Goal: Task Accomplishment & Management: Use online tool/utility

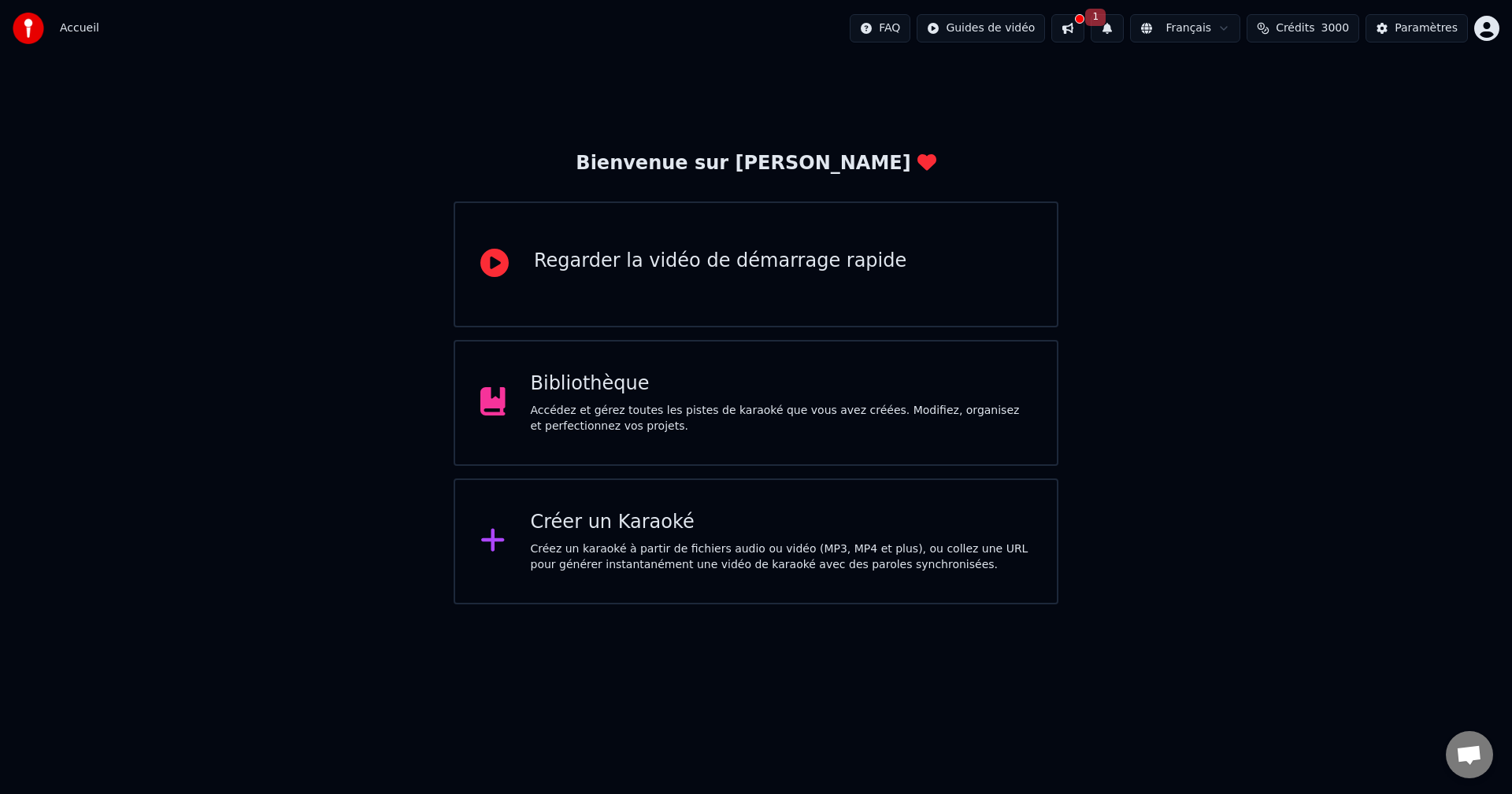
click at [500, 541] on icon at bounding box center [492, 541] width 22 height 22
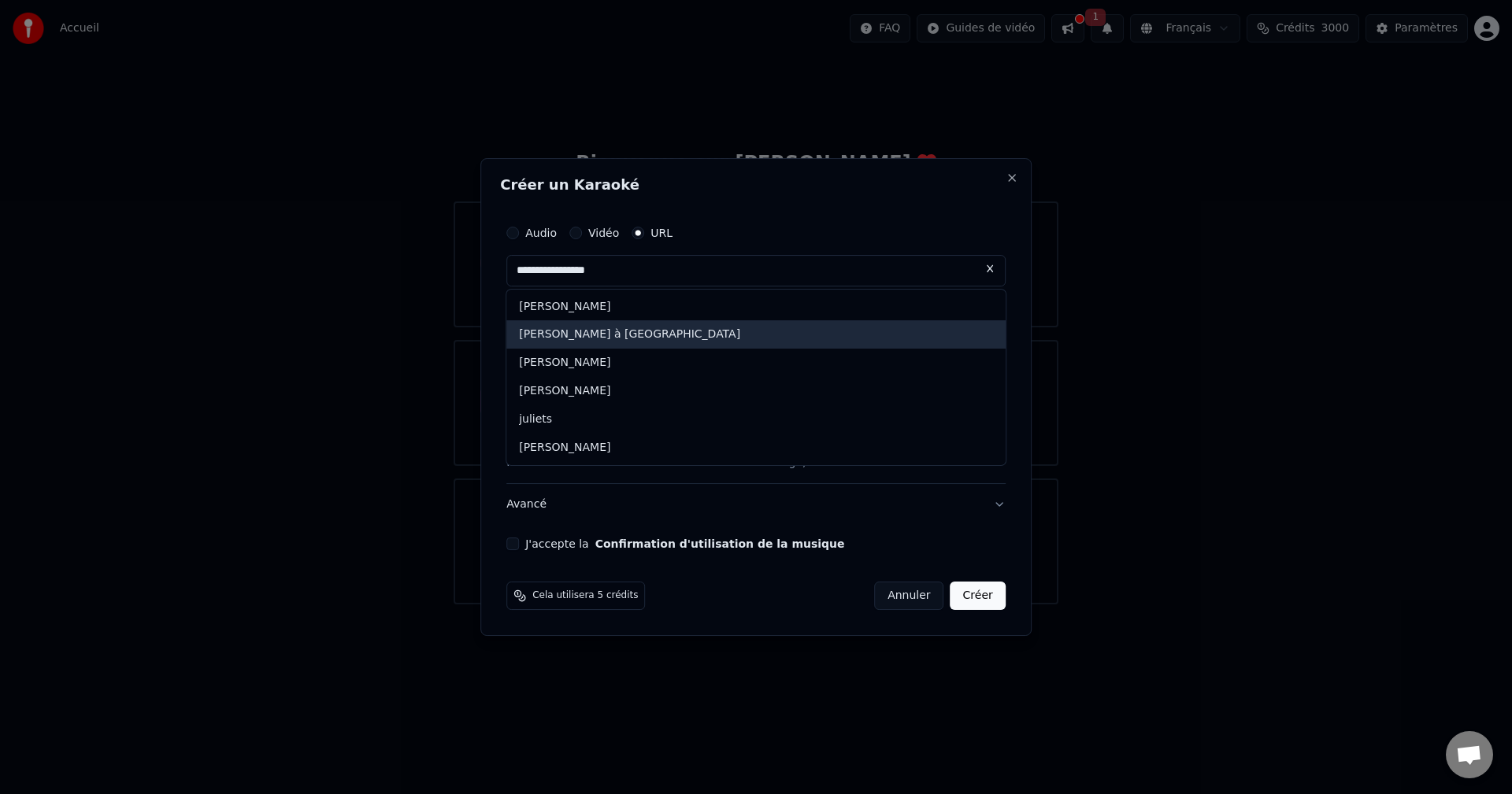
click at [649, 330] on div "[PERSON_NAME] à [GEOGRAPHIC_DATA]" at bounding box center [756, 335] width 500 height 28
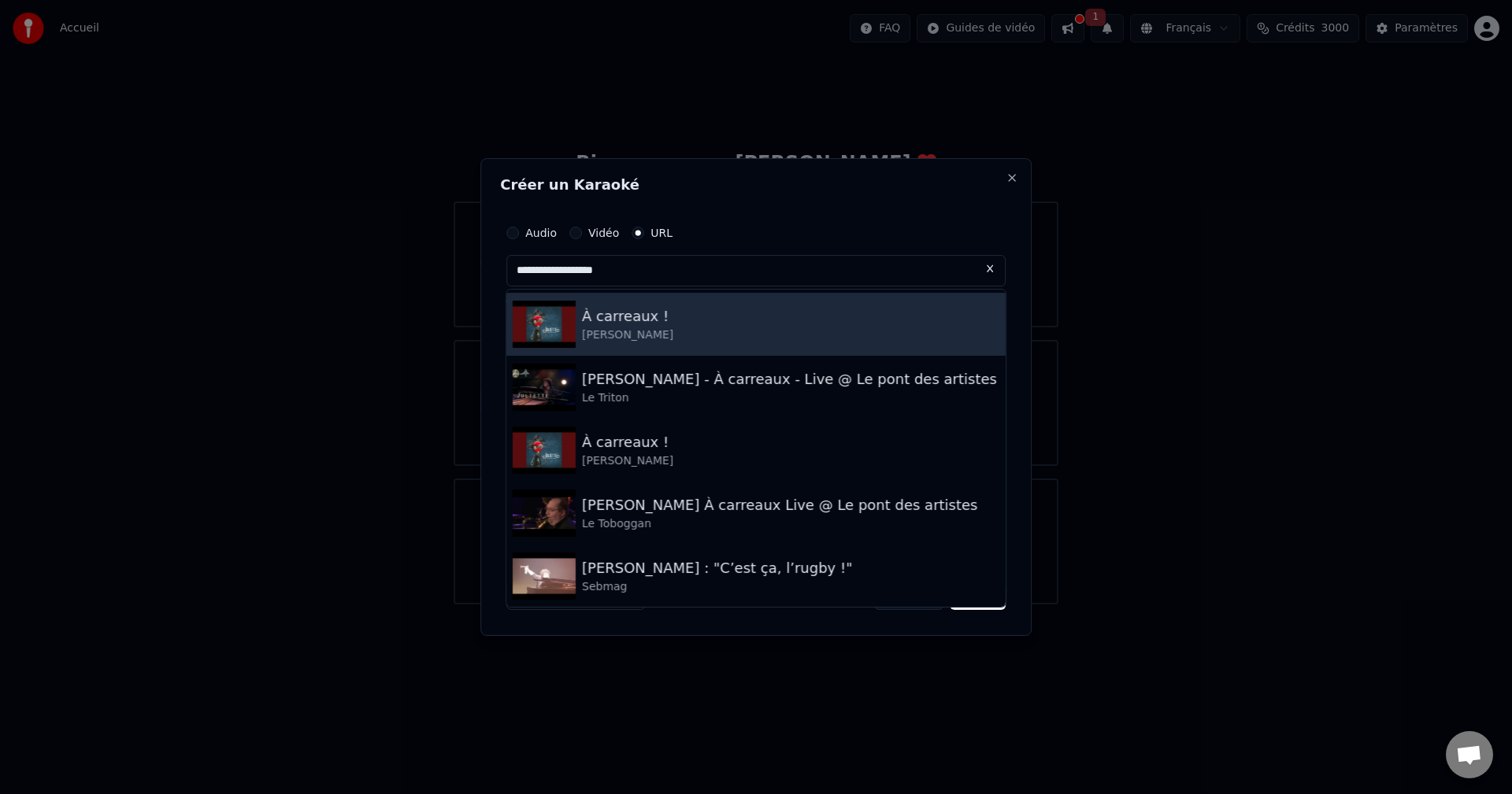
click at [572, 321] on img at bounding box center [544, 324] width 63 height 47
type input "**********"
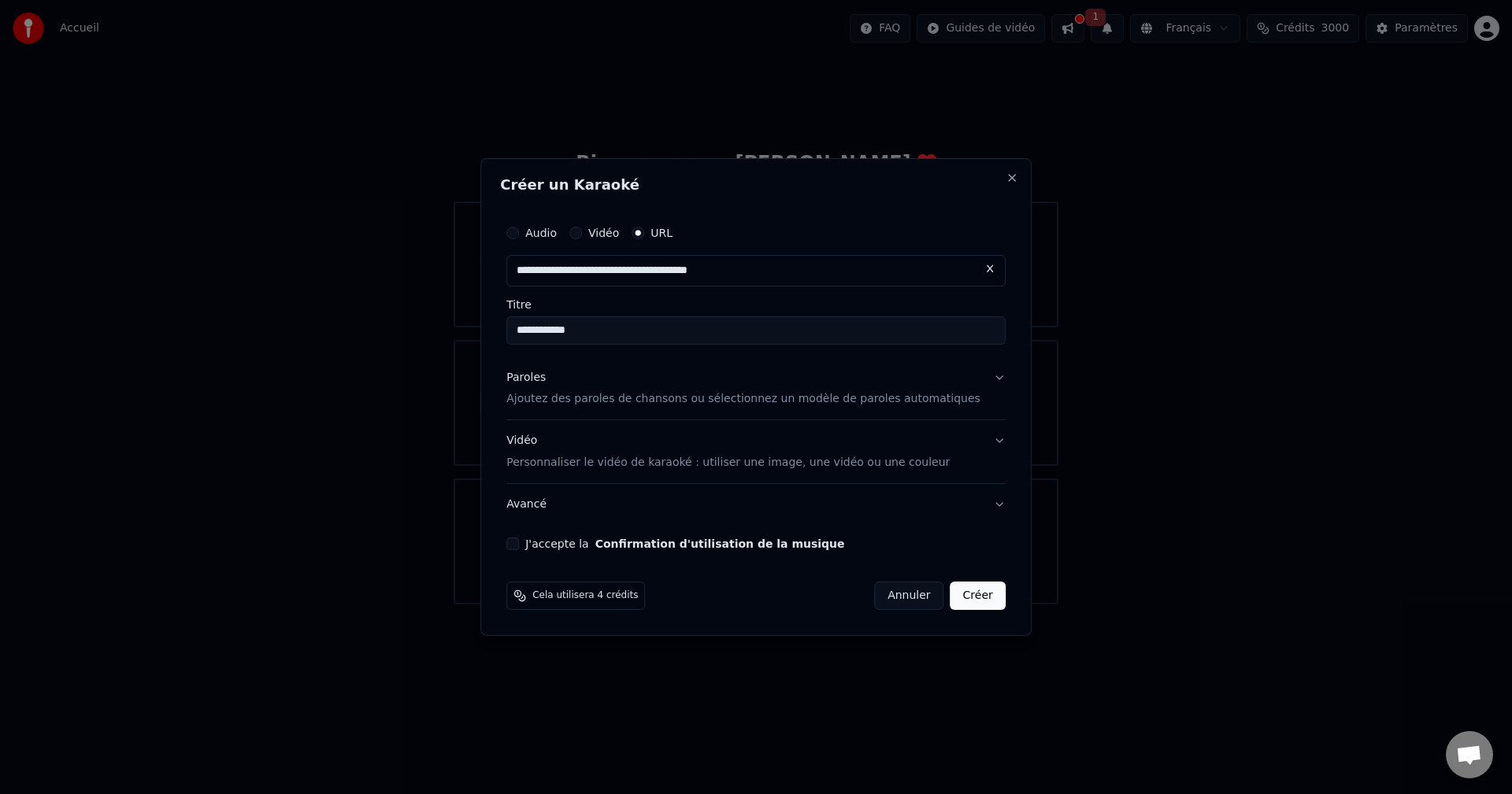
click at [959, 604] on button "Créer" at bounding box center [978, 596] width 55 height 28
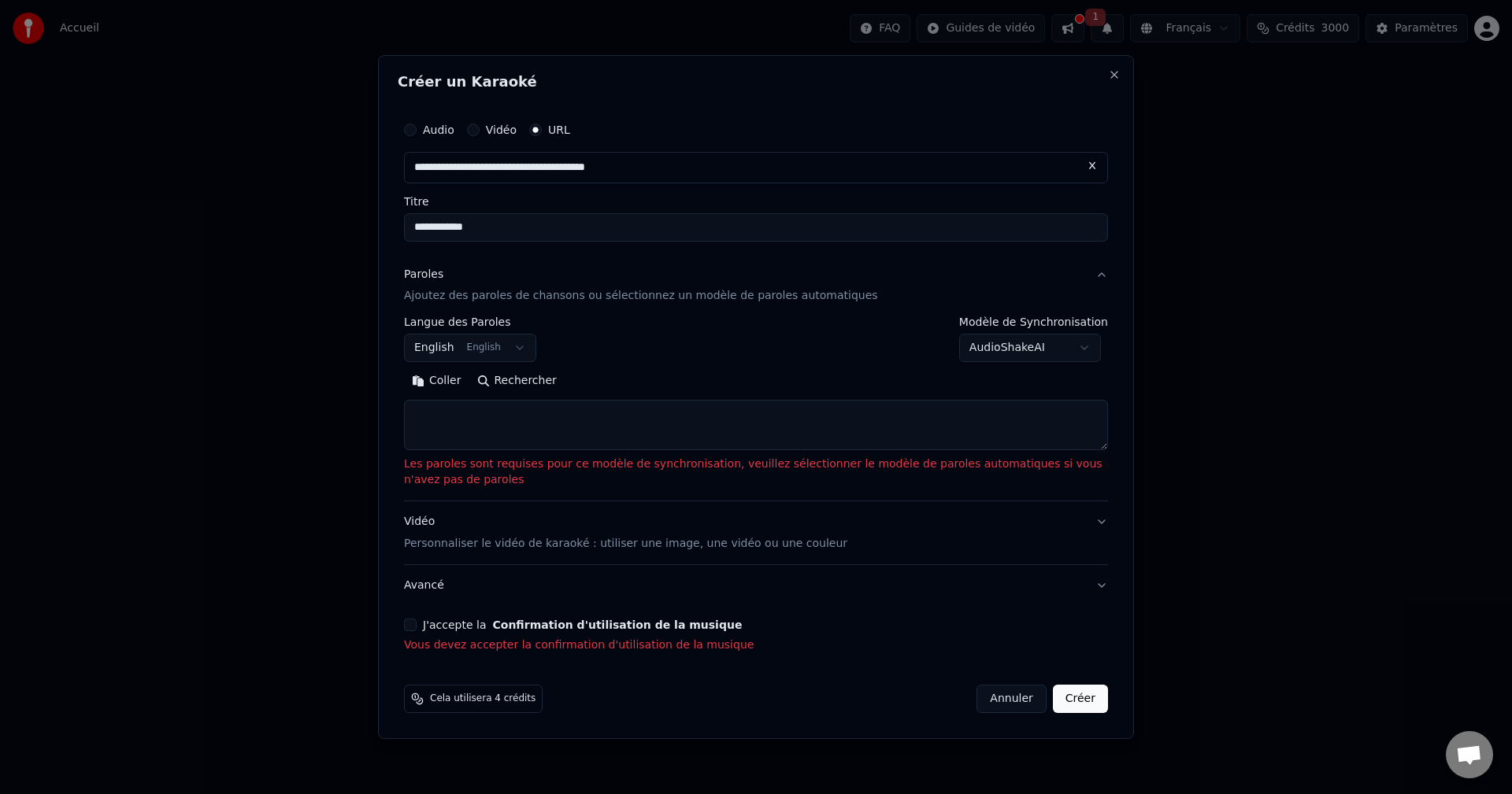
click at [491, 349] on button "English English" at bounding box center [470, 349] width 132 height 28
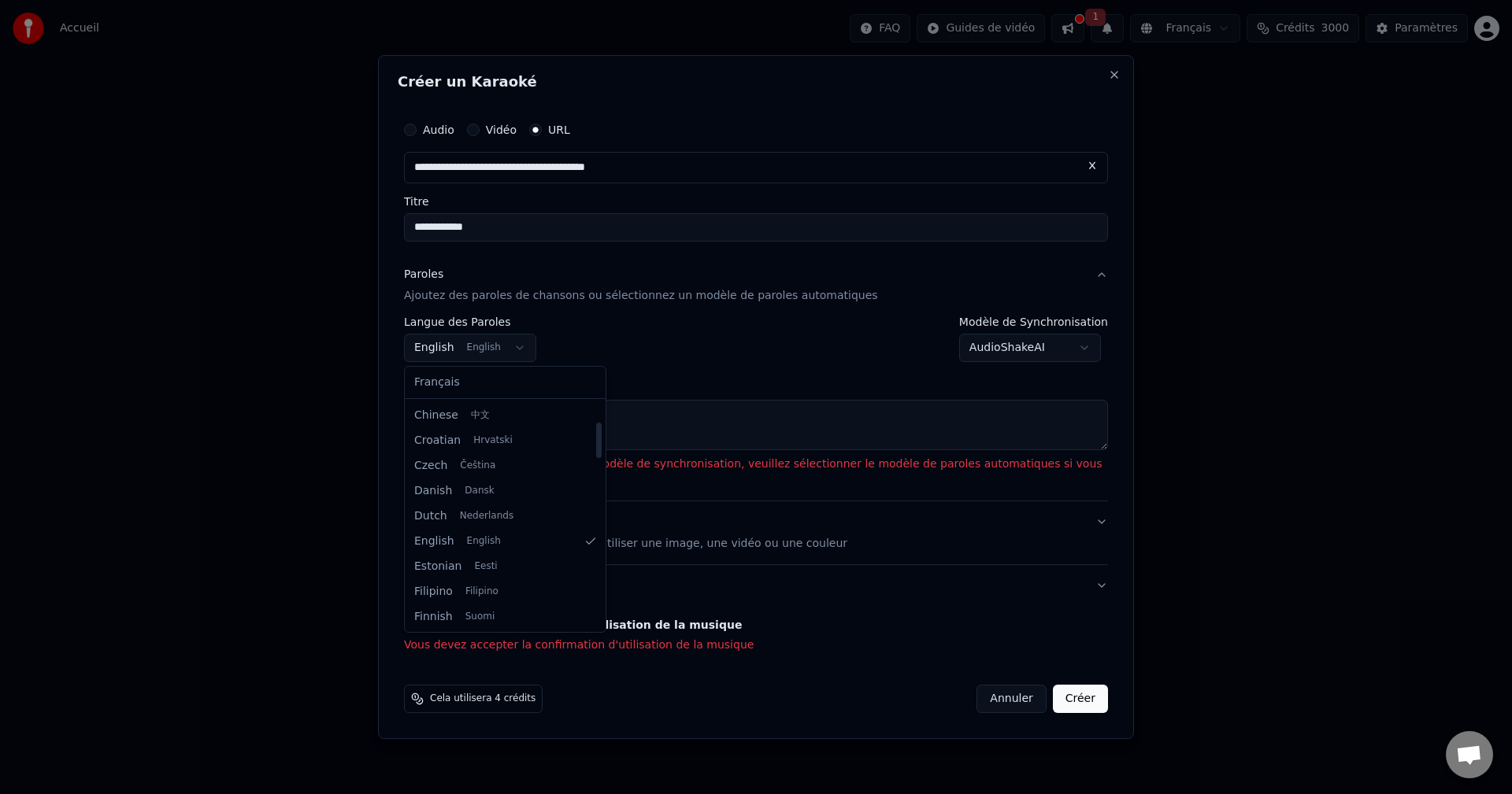
scroll to position [283, 0]
select select "**"
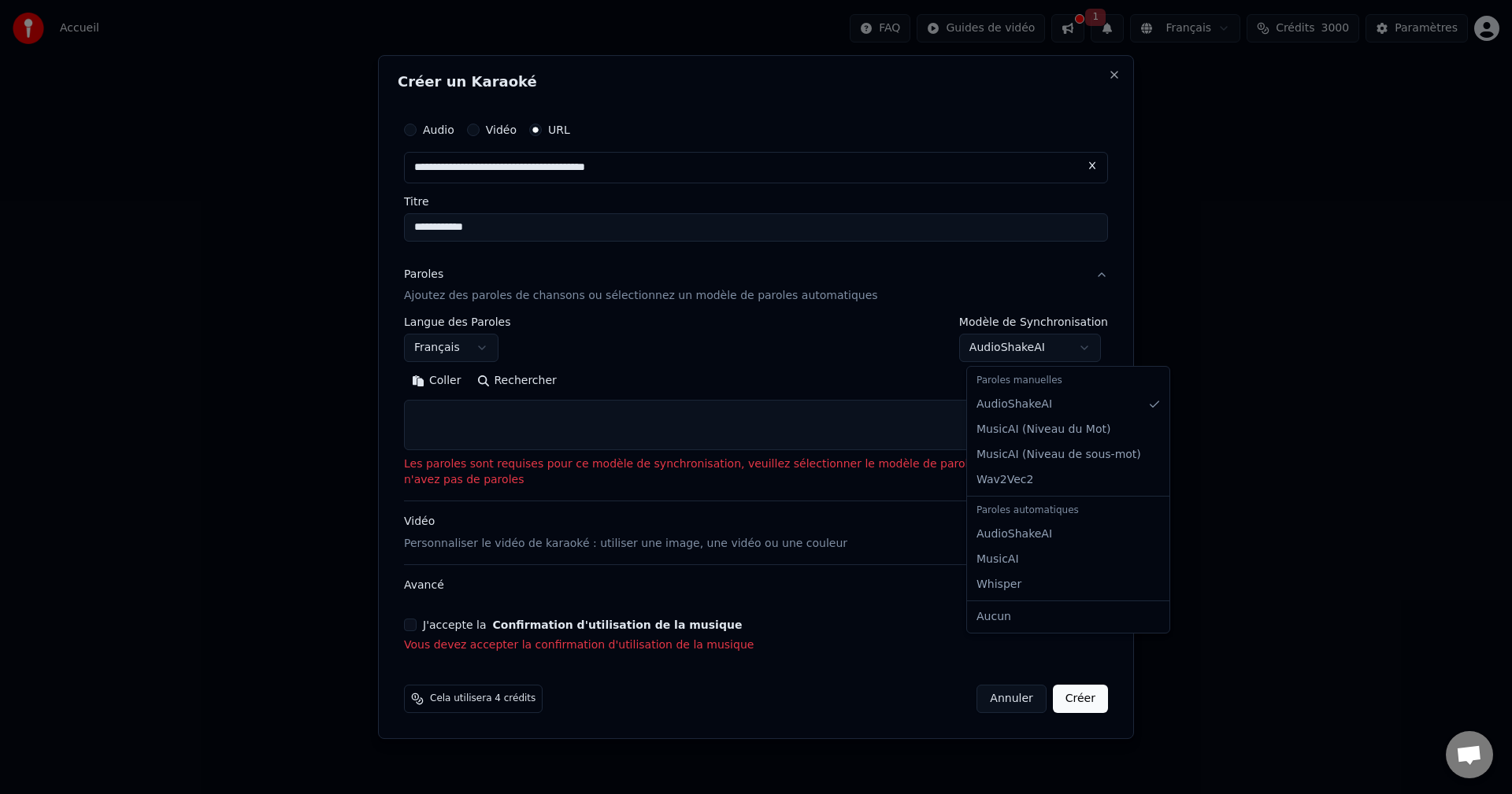
click at [1036, 350] on body "**********" at bounding box center [756, 302] width 1512 height 604
select select "**********"
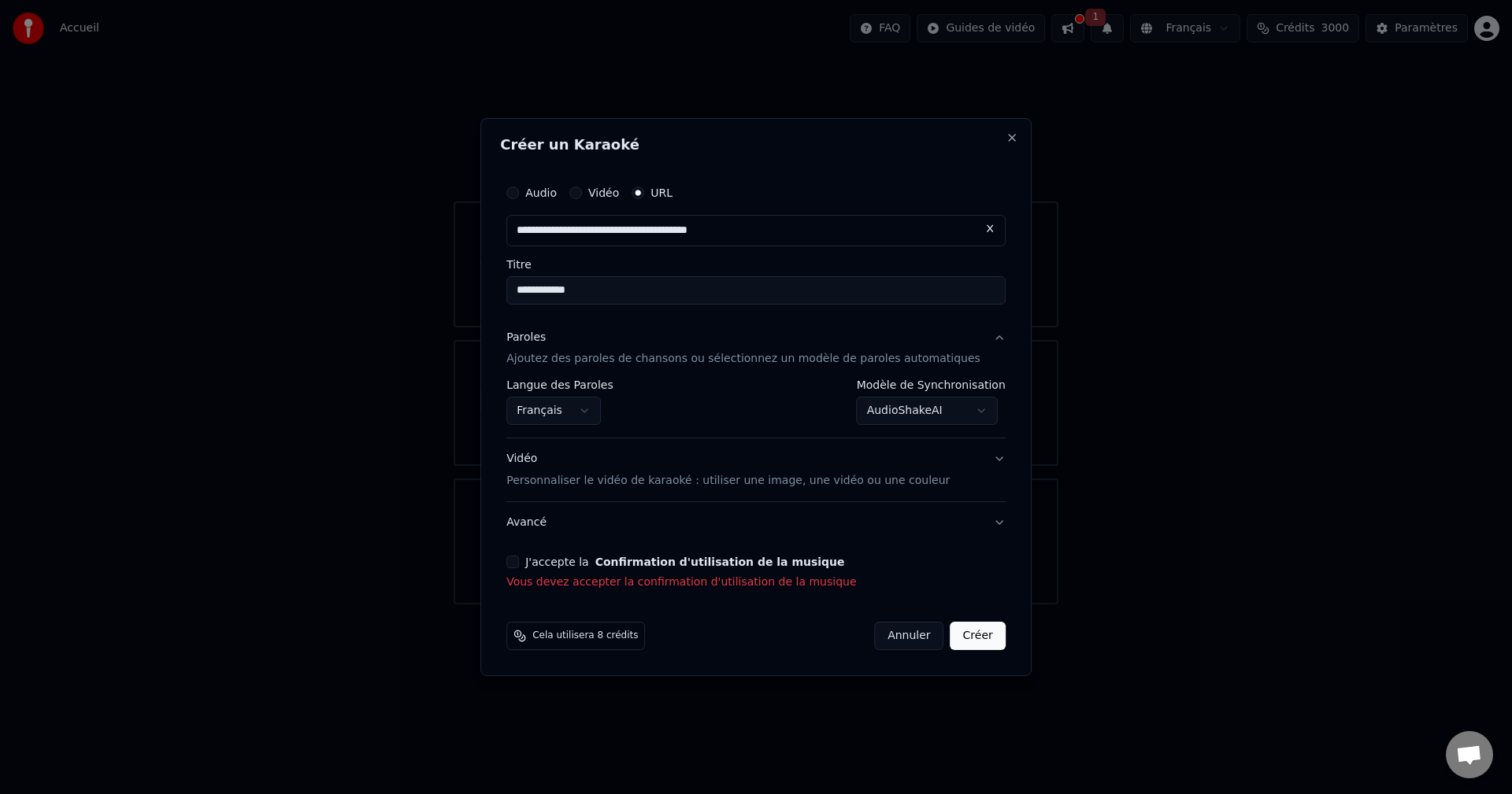
click at [519, 558] on button "J'accepte la Confirmation d'utilisation de la musique" at bounding box center [512, 561] width 12 height 12
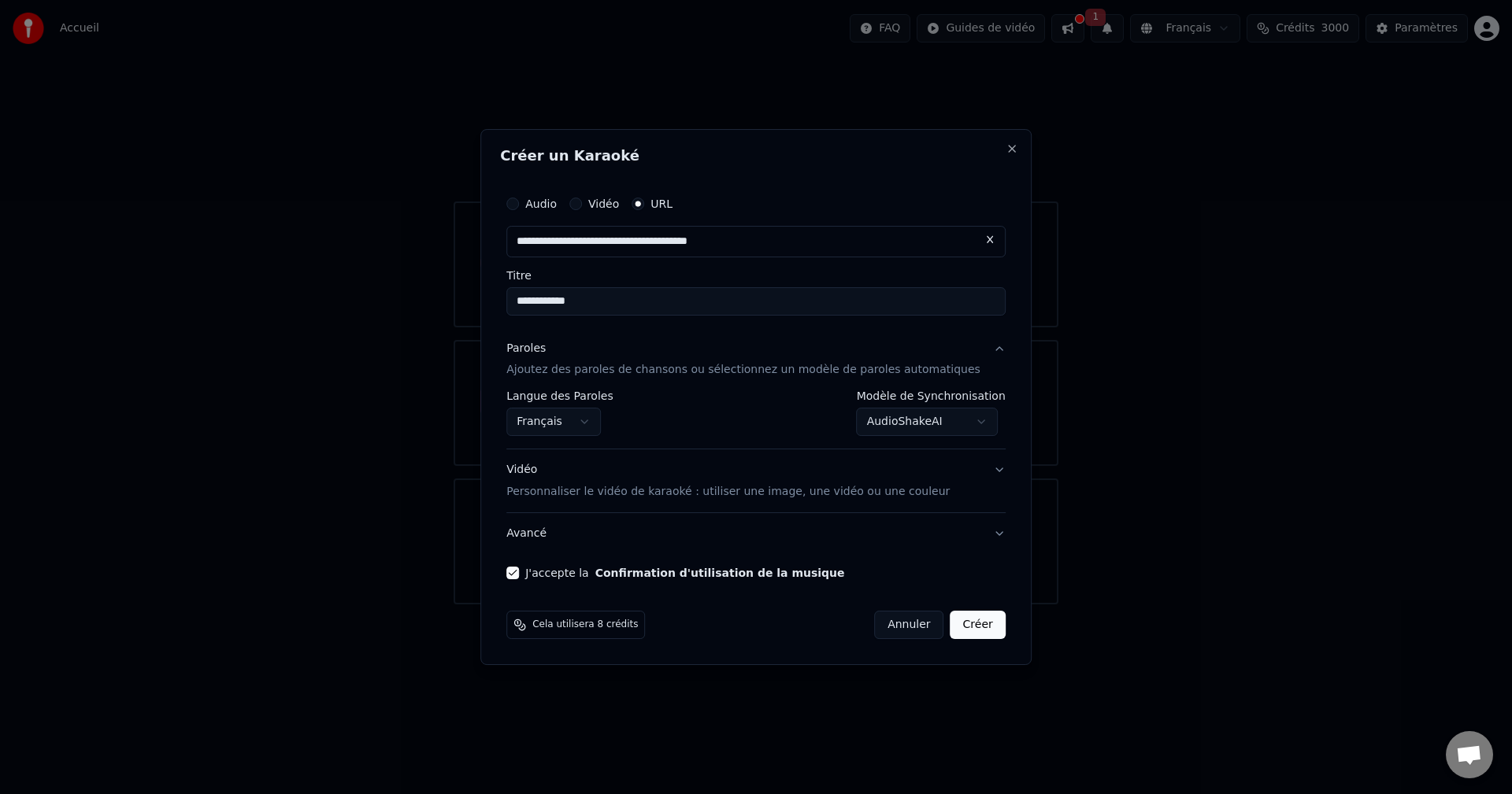
click at [953, 632] on button "Créer" at bounding box center [978, 625] width 55 height 28
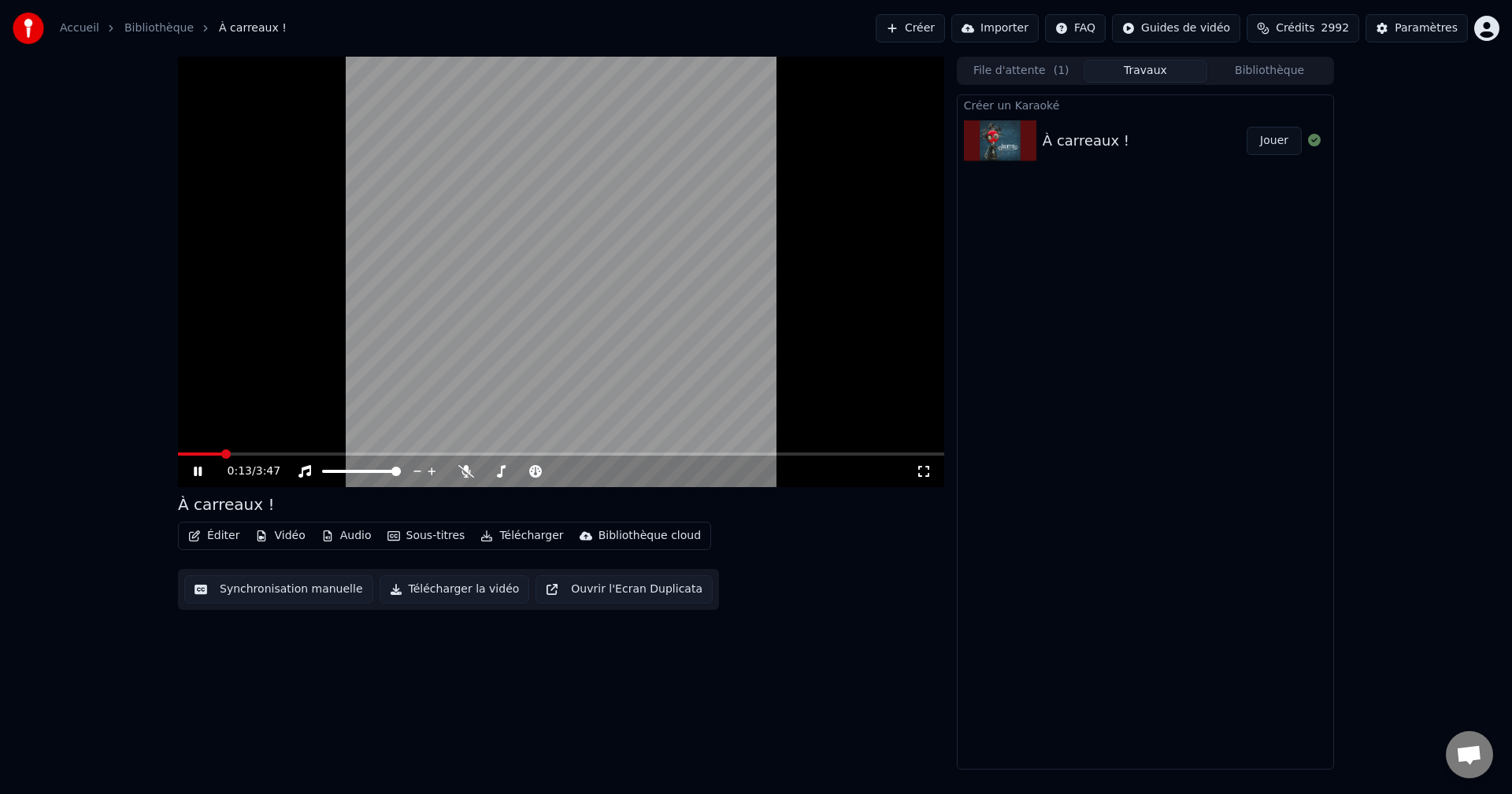
click at [195, 472] on icon at bounding box center [197, 471] width 7 height 9
click at [225, 539] on button "Éditer" at bounding box center [213, 536] width 64 height 22
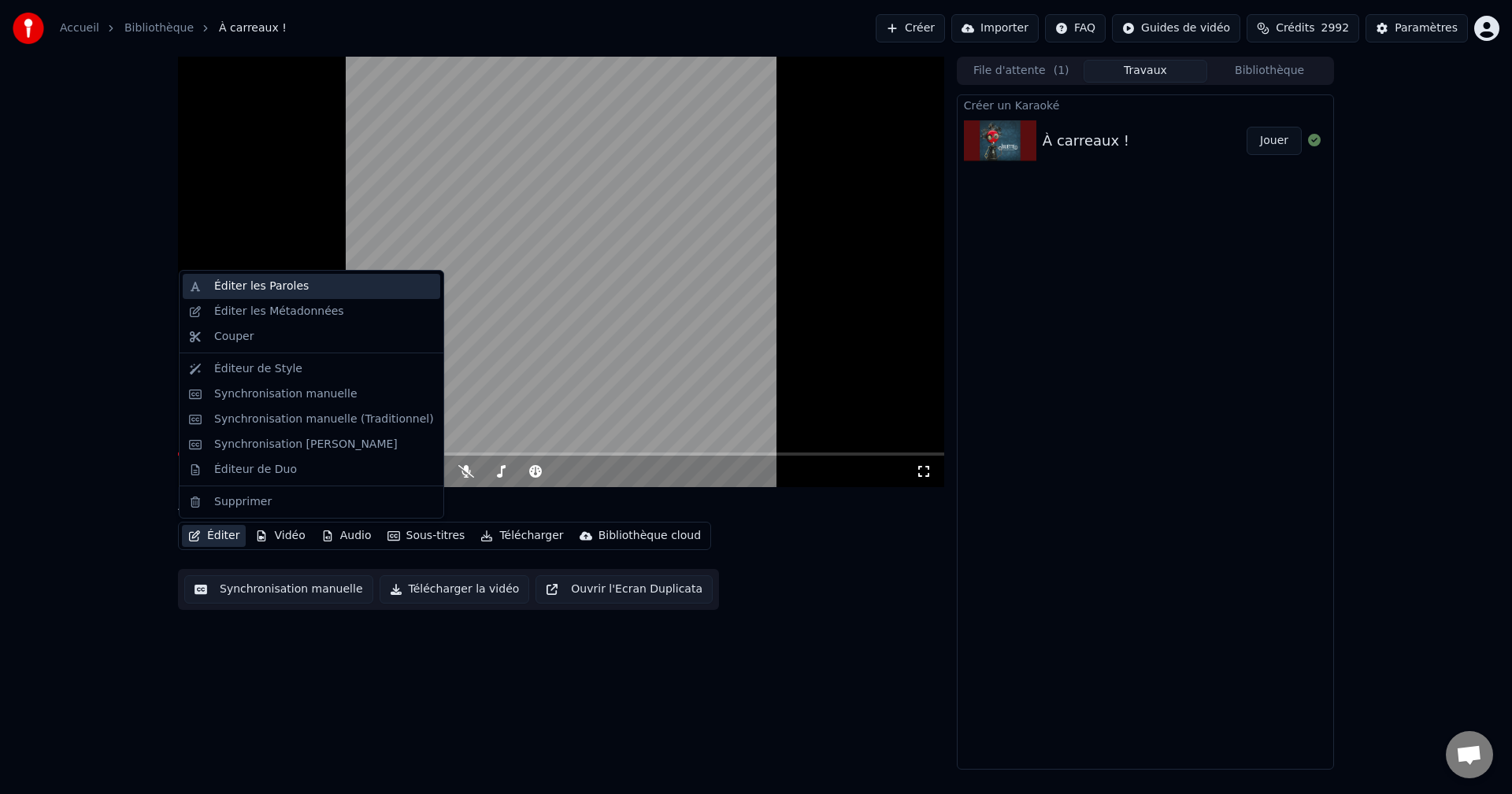
click at [255, 283] on div "Éditer les Paroles" at bounding box center [261, 286] width 94 height 16
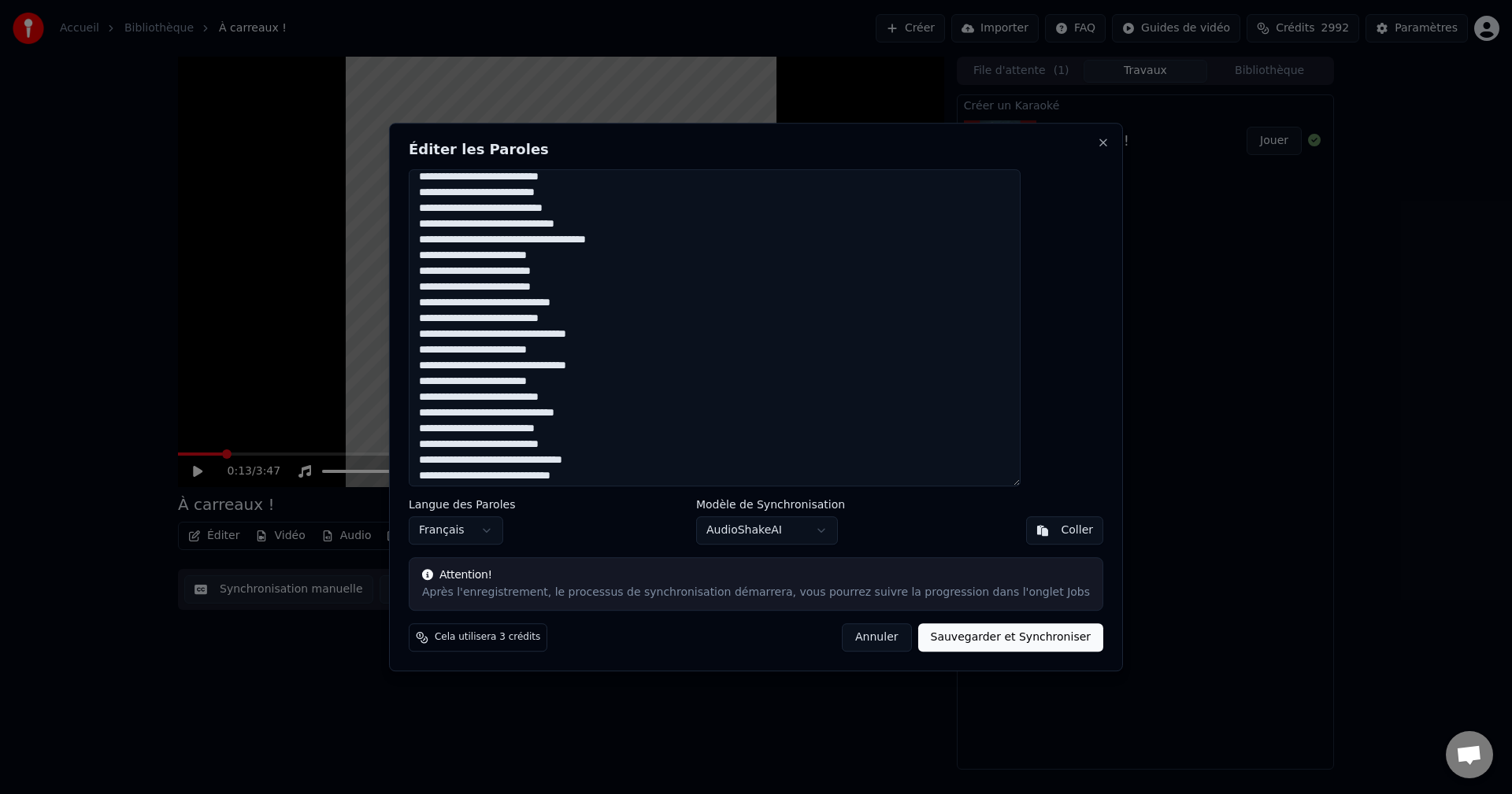
scroll to position [702, 0]
drag, startPoint x: 462, startPoint y: 182, endPoint x: 549, endPoint y: 545, distance: 373.3
click at [549, 545] on div "Éditer les Paroles Langue des Paroles Français Modèle de Synchronisation AudioS…" at bounding box center [756, 397] width 734 height 549
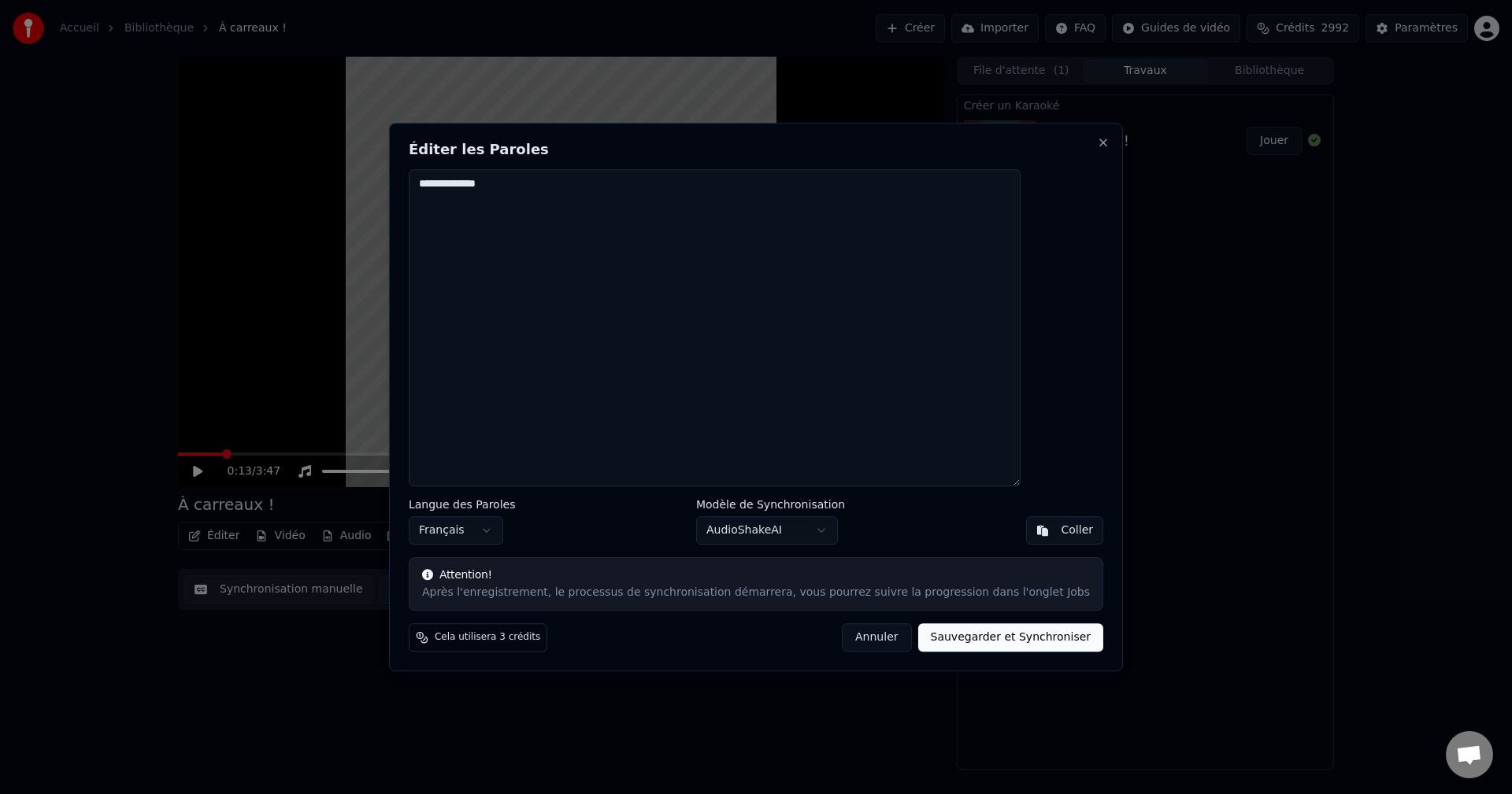
scroll to position [0, 0]
click at [544, 188] on textarea "**********" at bounding box center [715, 328] width 612 height 318
type textarea "*"
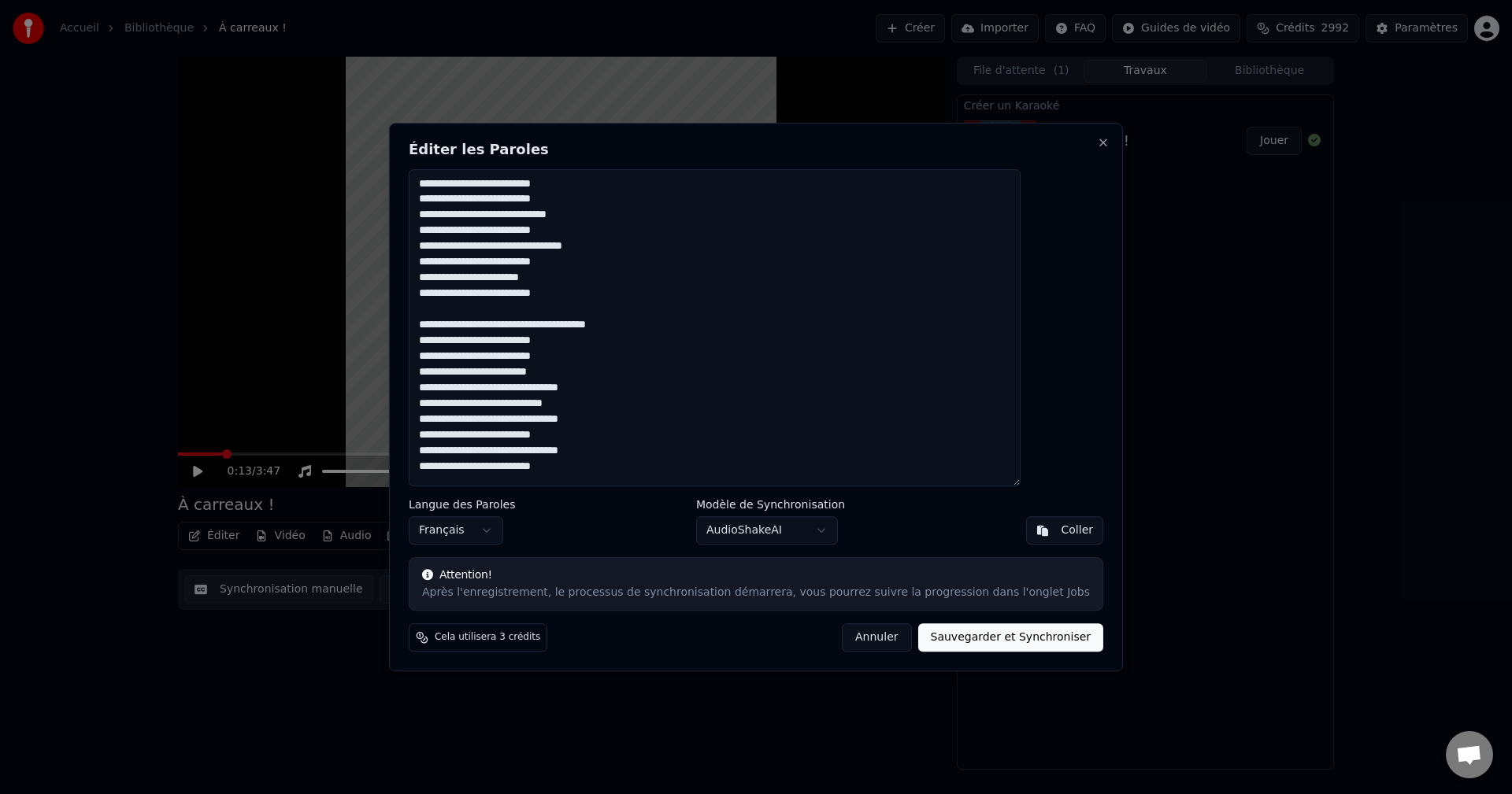
scroll to position [807, 0]
click at [957, 640] on button "Sauvegarder et Synchroniser" at bounding box center [1010, 637] width 186 height 28
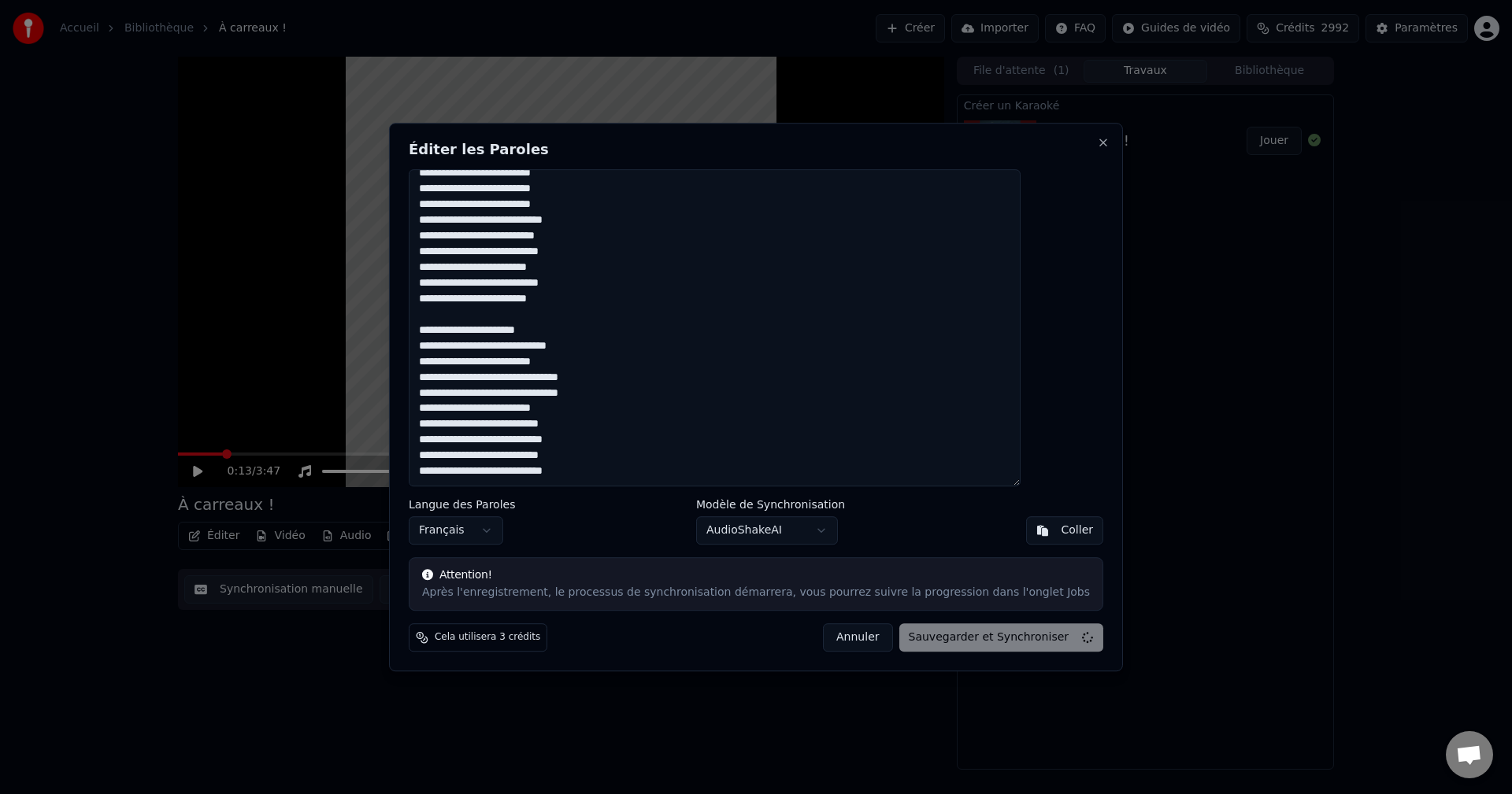
type textarea "**********"
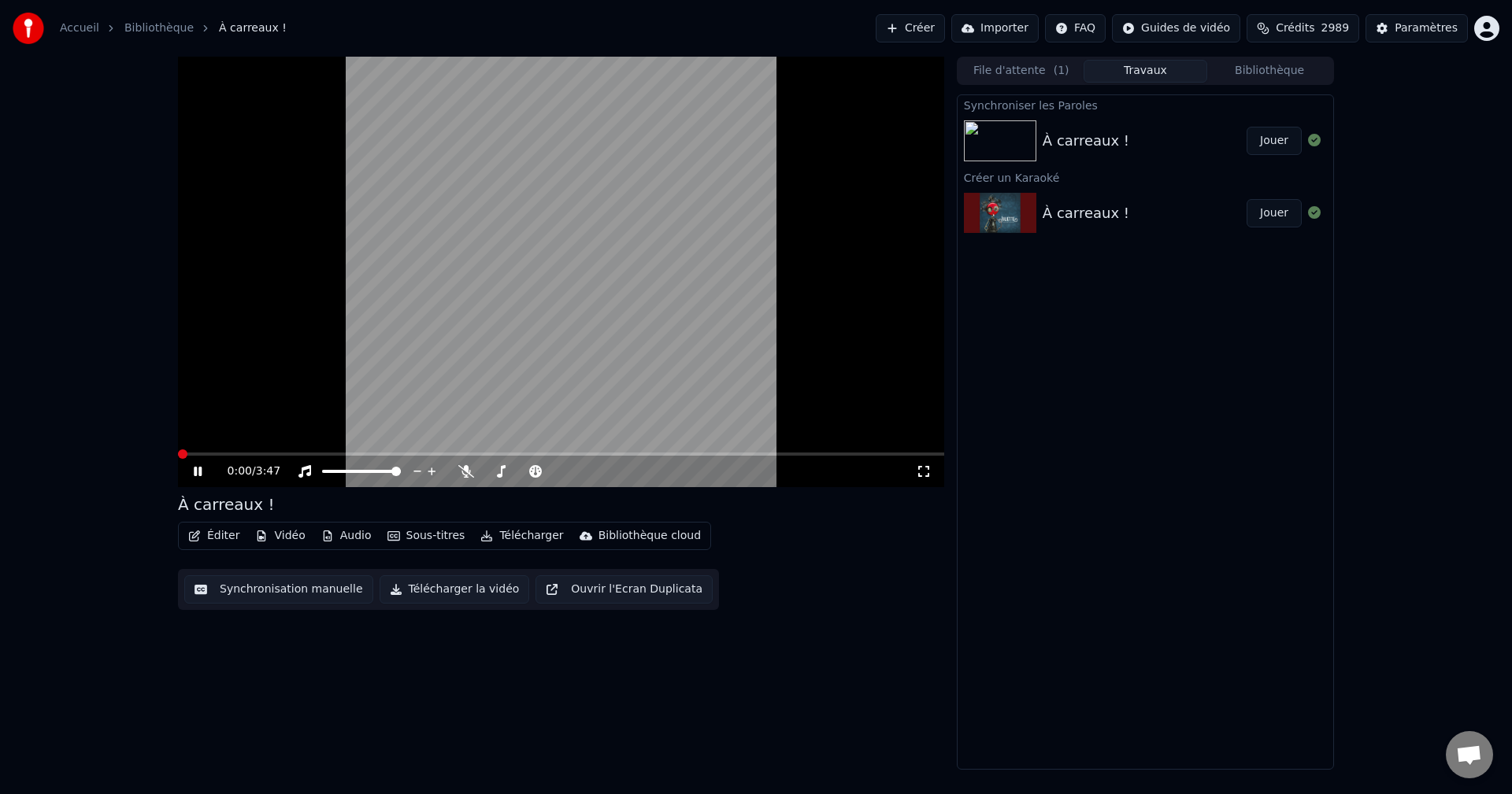
click at [178, 450] on span at bounding box center [182, 455] width 9 height 9
click at [196, 469] on icon at bounding box center [197, 471] width 7 height 9
click at [209, 534] on button "Éditer" at bounding box center [213, 536] width 64 height 22
click at [178, 450] on span at bounding box center [182, 455] width 9 height 9
click at [922, 474] on icon at bounding box center [923, 470] width 16 height 12
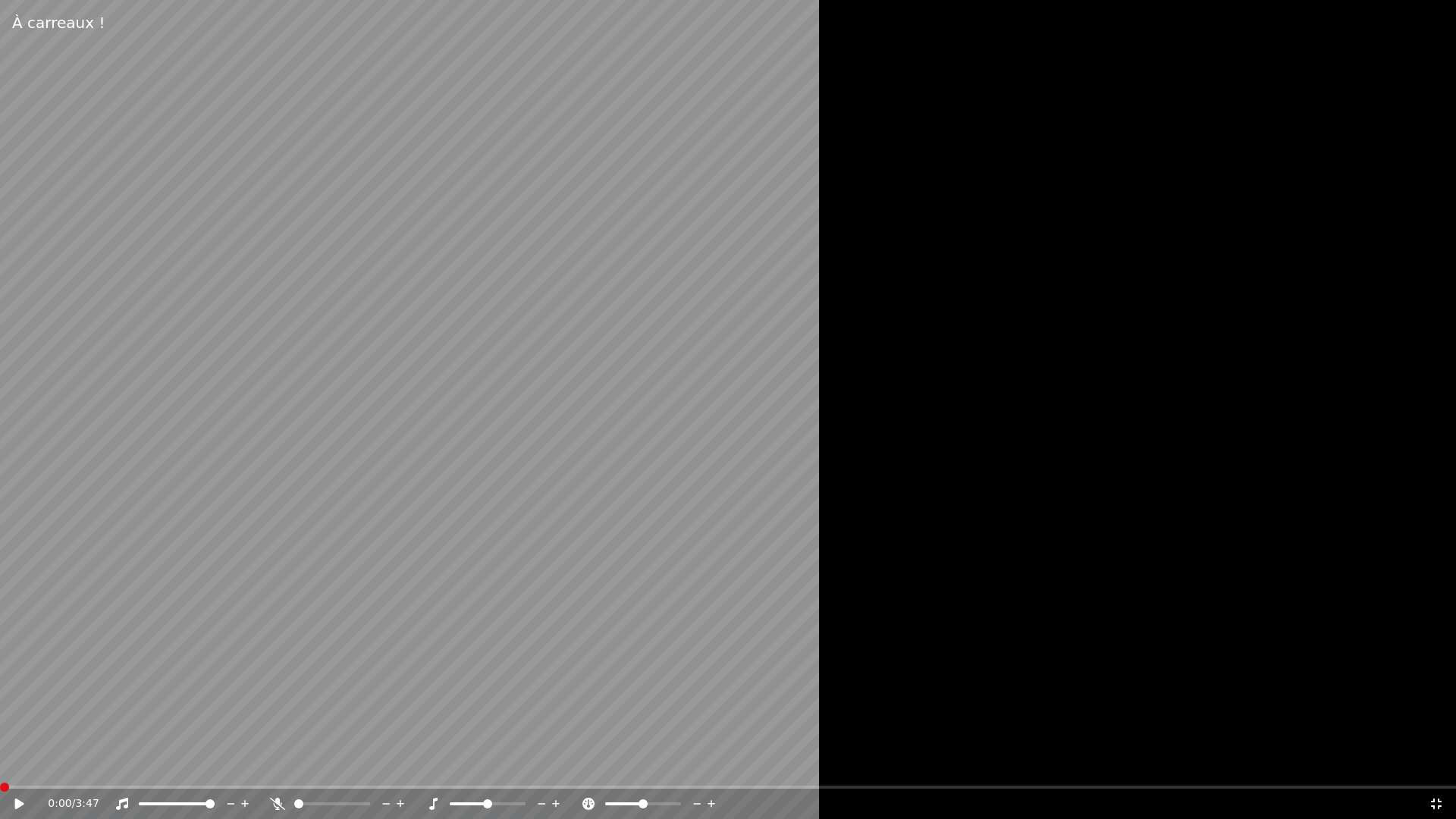
click at [17, 764] on icon at bounding box center [20, 804] width 9 height 11
click at [21, 764] on icon at bounding box center [20, 804] width 7 height 9
click at [6, 764] on span at bounding box center [11, 787] width 9 height 9
click at [15, 764] on icon at bounding box center [20, 804] width 9 height 11
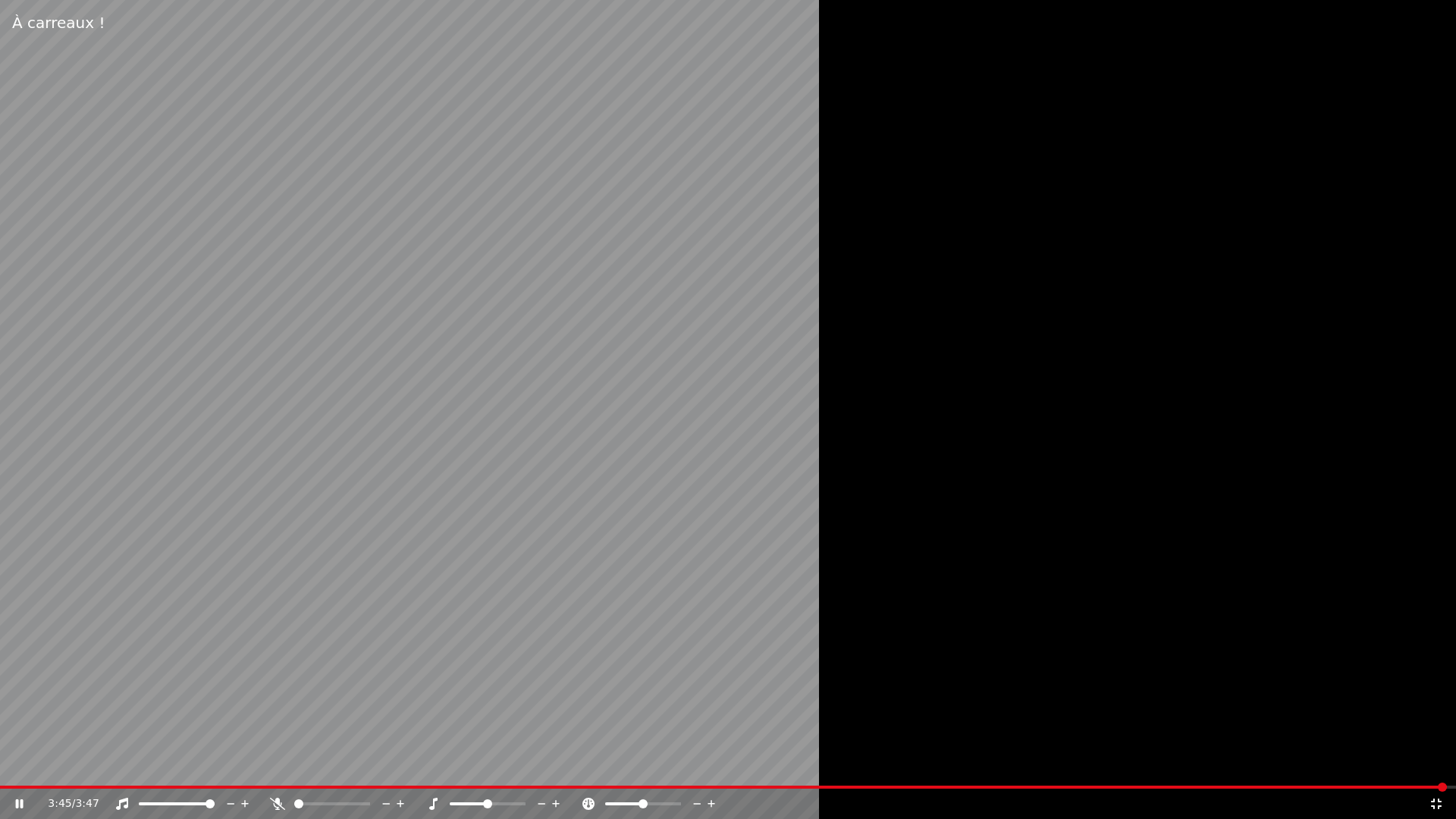
click at [26, 764] on icon at bounding box center [30, 803] width 36 height 12
click at [1433, 764] on icon at bounding box center [1436, 804] width 11 height 11
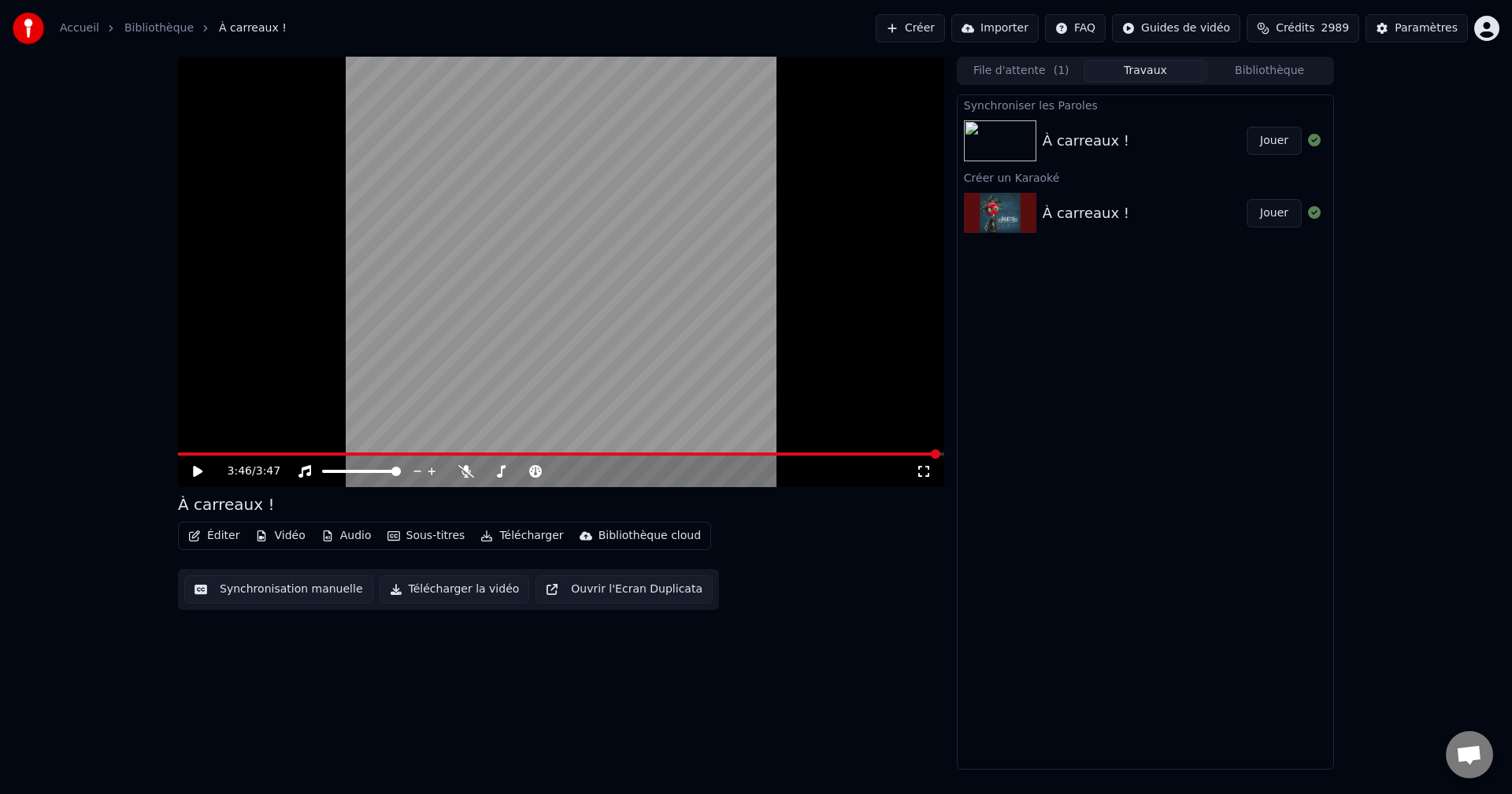
click at [445, 587] on button "Télécharger la vidéo" at bounding box center [455, 589] width 151 height 28
